Goal: Find specific page/section: Find specific page/section

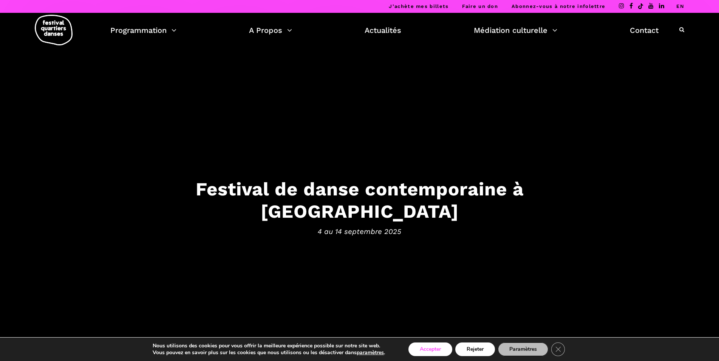
click at [425, 348] on button "Accepter" at bounding box center [431, 349] width 44 height 14
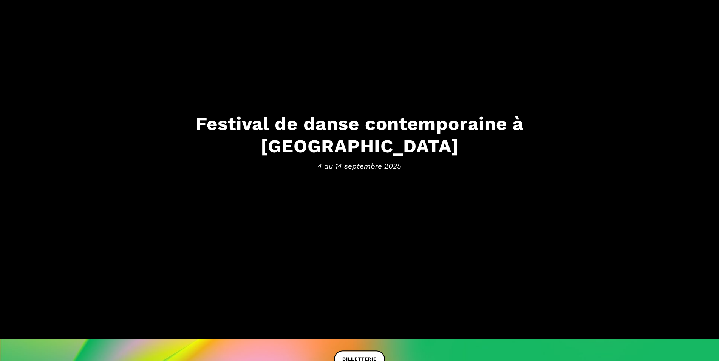
scroll to position [77, 0]
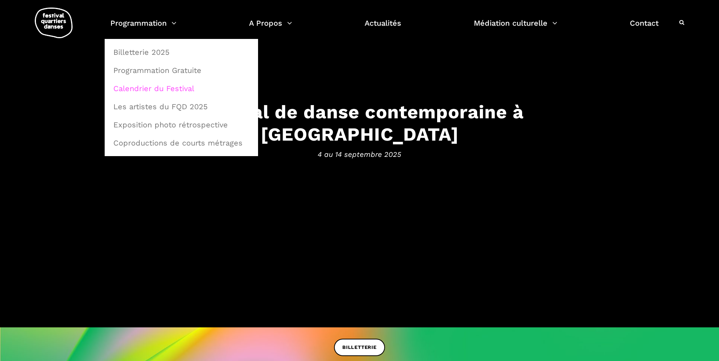
click at [166, 87] on link "Calendrier du Festival" at bounding box center [181, 88] width 145 height 17
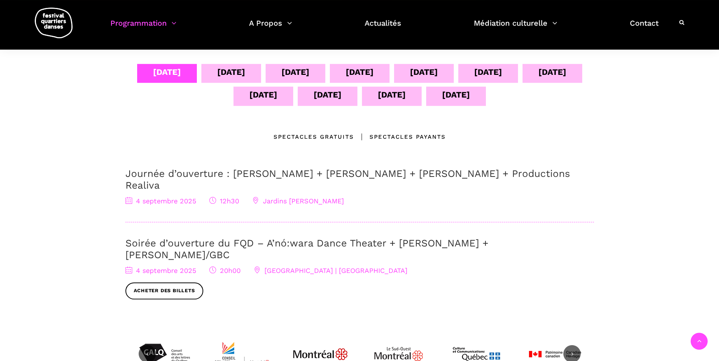
scroll to position [116, 0]
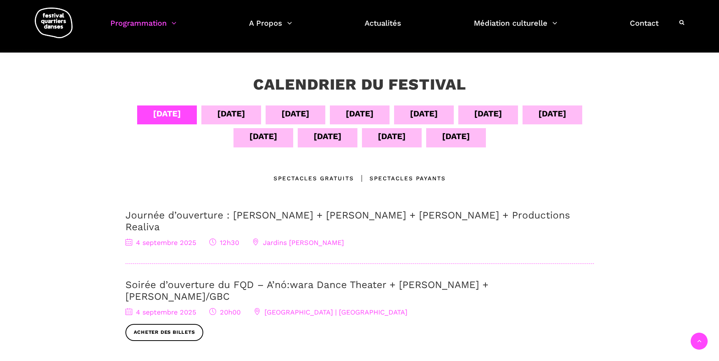
click at [222, 108] on div "05 sept" at bounding box center [231, 113] width 28 height 13
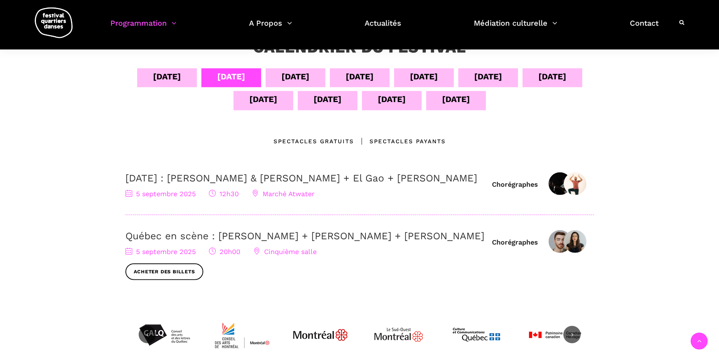
scroll to position [154, 0]
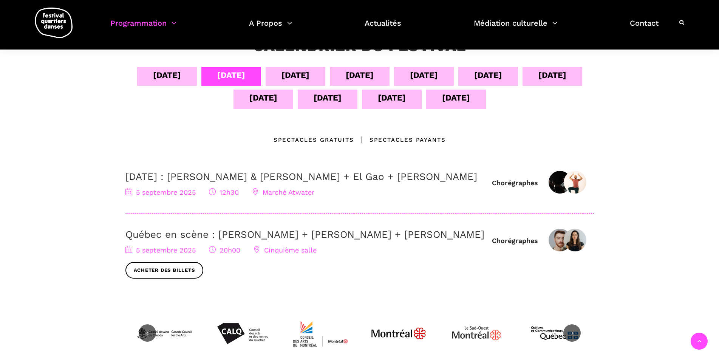
click at [298, 75] on div "06 sept" at bounding box center [296, 74] width 28 height 13
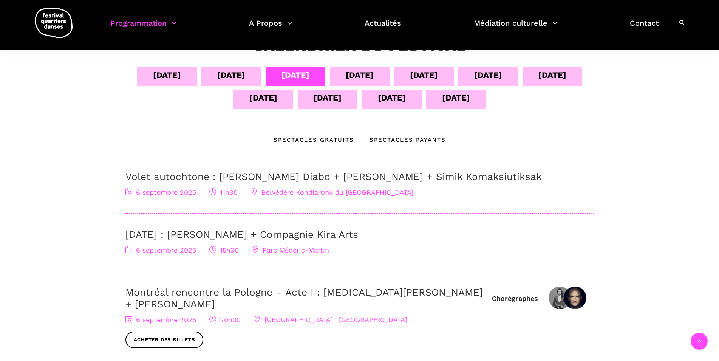
click at [361, 75] on div "07 sept" at bounding box center [360, 74] width 28 height 13
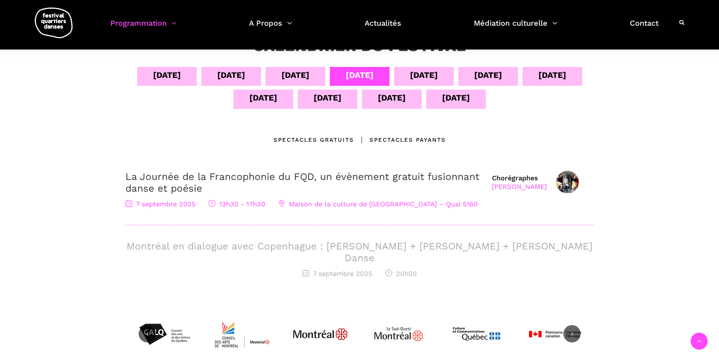
click at [417, 71] on div "08 sept" at bounding box center [424, 74] width 28 height 13
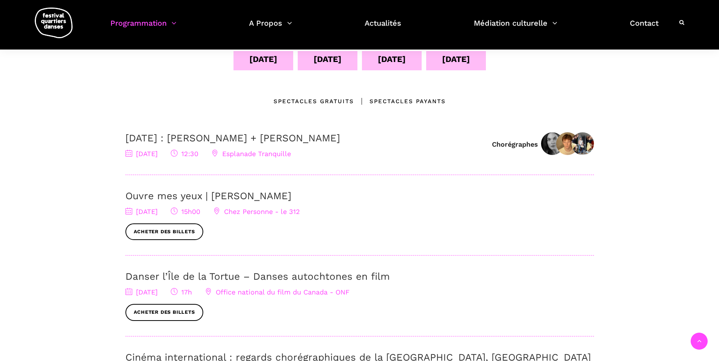
scroll to position [116, 0]
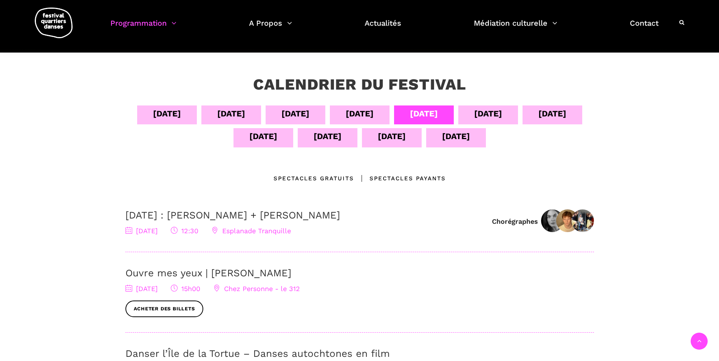
click at [495, 112] on div "09 sept" at bounding box center [488, 113] width 28 height 13
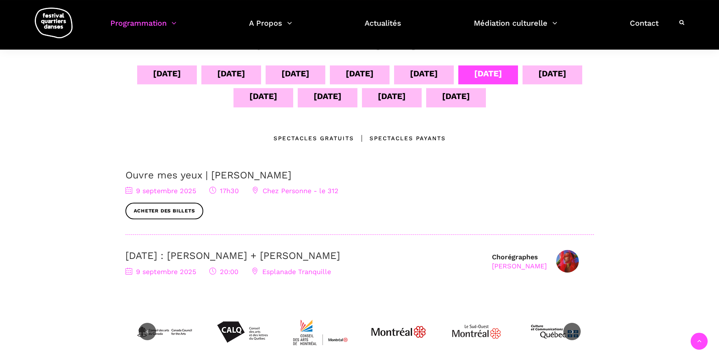
scroll to position [154, 0]
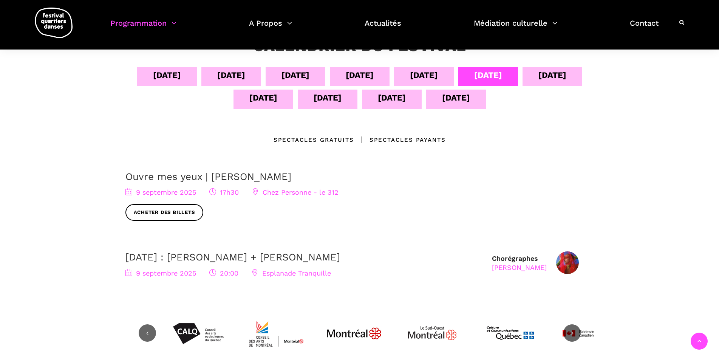
click at [557, 75] on div "10 sept" at bounding box center [553, 74] width 28 height 13
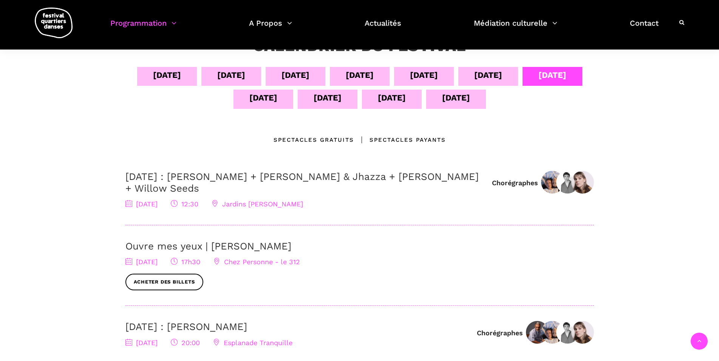
click at [263, 102] on div "11 sept" at bounding box center [263, 97] width 28 height 13
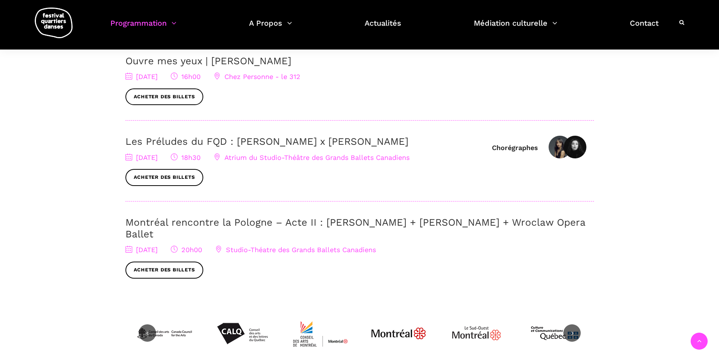
scroll to position [193, 0]
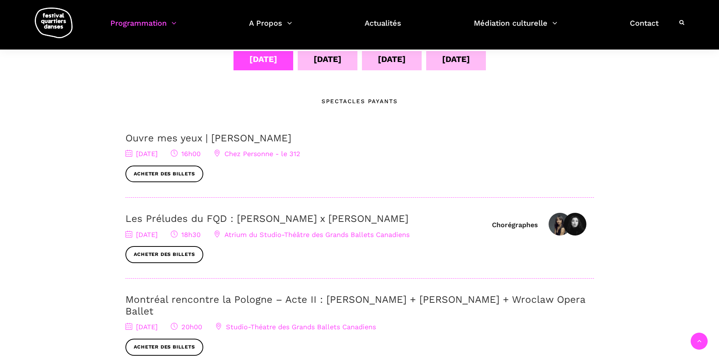
click at [339, 59] on div "12 sept" at bounding box center [328, 59] width 28 height 13
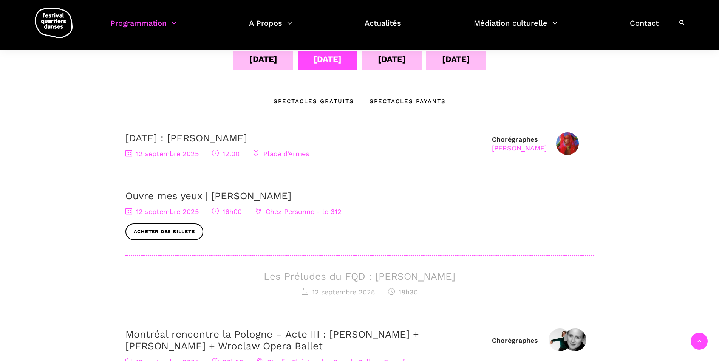
click at [400, 64] on div "13 sept" at bounding box center [392, 59] width 28 height 13
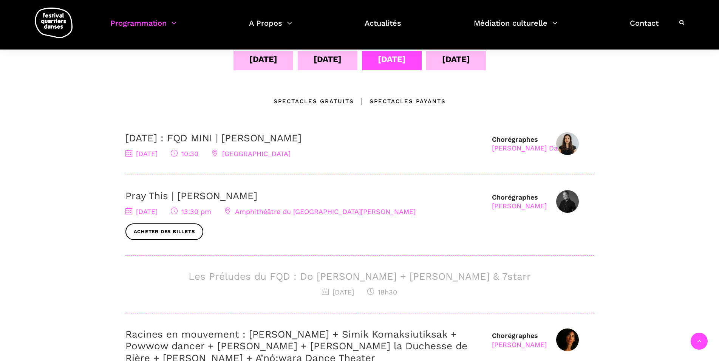
click at [436, 64] on div "14 sept" at bounding box center [456, 60] width 60 height 19
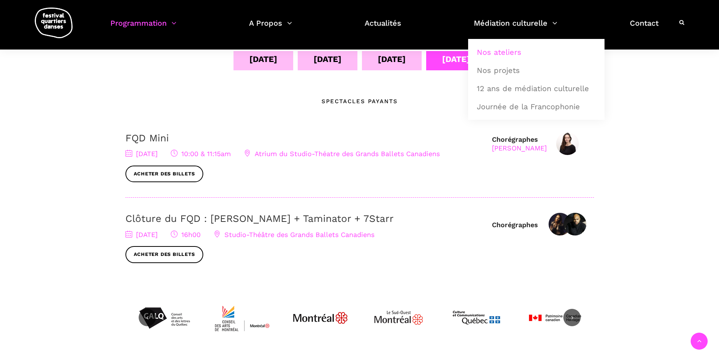
click at [498, 52] on link "Nos ateliers" at bounding box center [536, 51] width 128 height 17
